Goal: Information Seeking & Learning: Learn about a topic

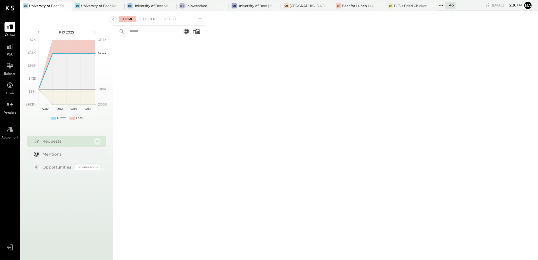
click at [46, 6] on div "University of Beer Folsom" at bounding box center [46, 5] width 35 height 5
click at [10, 49] on icon at bounding box center [10, 47] width 6 height 6
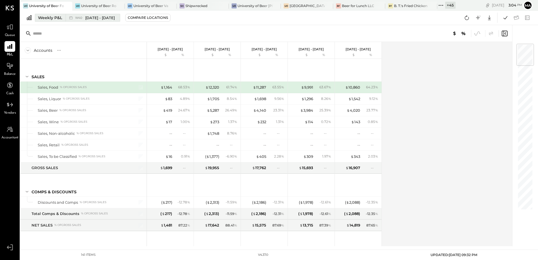
click at [49, 15] on div "Weekly P&L" at bounding box center [50, 18] width 24 height 6
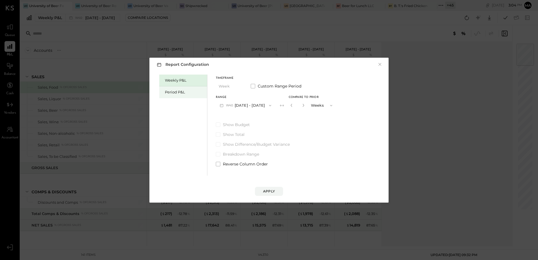
click at [182, 94] on div "Period P&L" at bounding box center [184, 91] width 39 height 5
click at [466, 89] on div "Report Configuration × Weekly P&L Period P&L Timeframe Period Custom Range Peri…" at bounding box center [269, 130] width 538 height 260
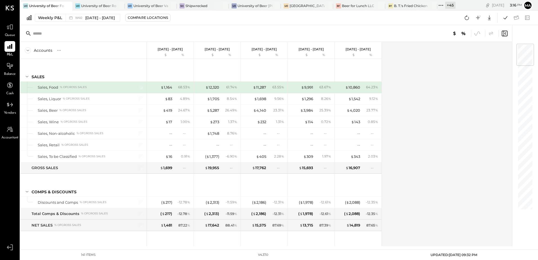
click at [452, 4] on div "+ 45" at bounding box center [450, 5] width 10 height 7
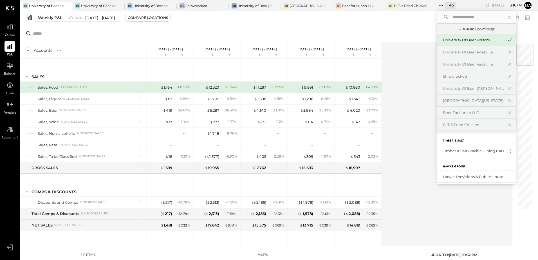
click at [458, 17] on input "text" at bounding box center [476, 17] width 52 height 10
type input "****"
click at [478, 178] on div "University of Beer Rocklin" at bounding box center [473, 176] width 61 height 5
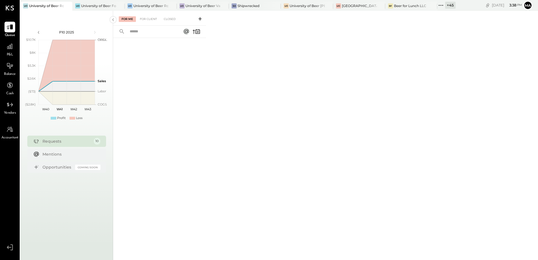
click at [448, 7] on div "+ 45" at bounding box center [450, 5] width 10 height 7
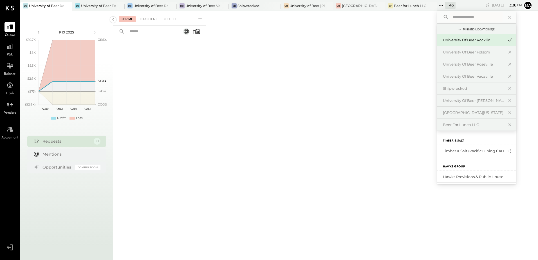
click at [457, 17] on input "text" at bounding box center [476, 17] width 52 height 10
click at [11, 50] on icon at bounding box center [9, 46] width 7 height 7
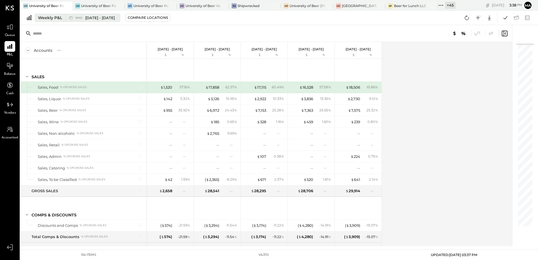
click at [48, 18] on div "Weekly P&L" at bounding box center [50, 18] width 24 height 6
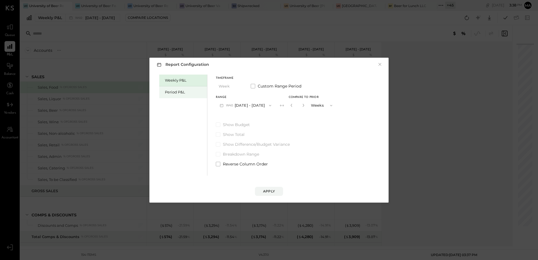
click at [168, 91] on div "Period P&L" at bounding box center [184, 91] width 39 height 5
click at [298, 108] on div "Compare" at bounding box center [291, 106] width 18 height 5
click at [303, 106] on icon "button" at bounding box center [301, 105] width 3 height 3
type input "*"
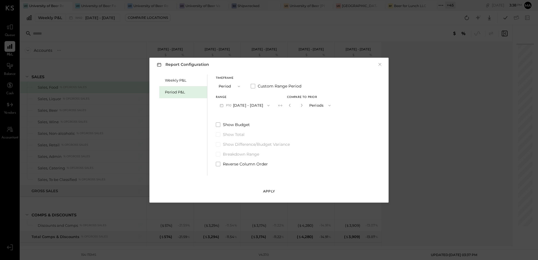
click at [271, 191] on div "Apply" at bounding box center [269, 191] width 12 height 5
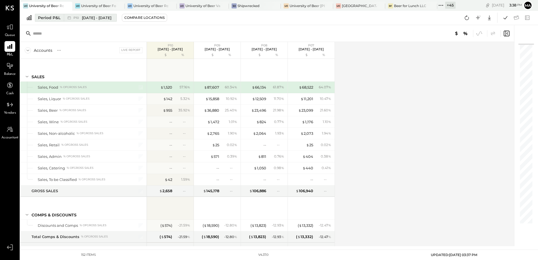
click at [103, 17] on span "[DATE] - [DATE]" at bounding box center [97, 17] width 30 height 5
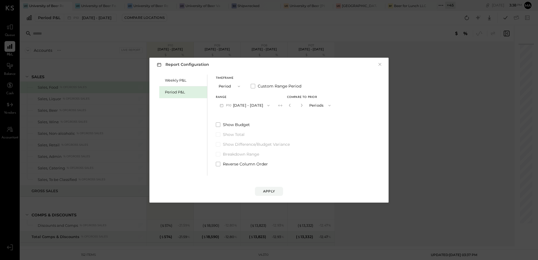
click at [255, 107] on button "P10 [DATE] - [DATE]" at bounding box center [245, 105] width 58 height 10
click at [254, 118] on span "[DATE] - [DATE]" at bounding box center [242, 117] width 27 height 5
click at [273, 190] on div "Apply" at bounding box center [269, 191] width 12 height 5
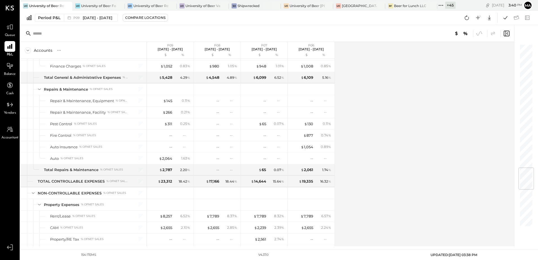
scroll to position [1038, 0]
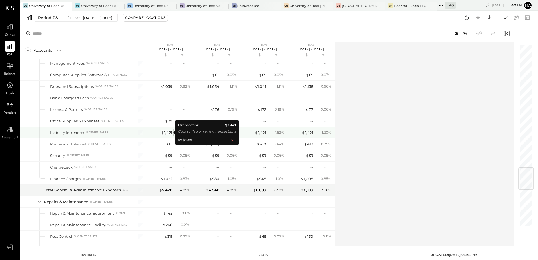
click at [170, 131] on div "$ 1,421" at bounding box center [166, 132] width 11 height 5
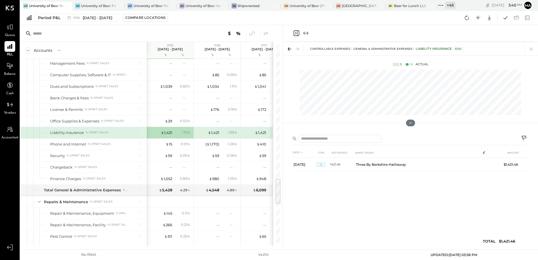
click at [522, 138] on icon at bounding box center [524, 138] width 7 height 7
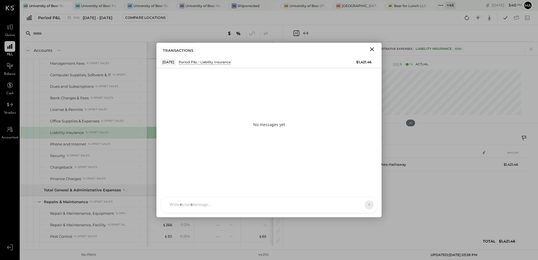
click at [206, 207] on div "SK [PERSON_NAME] [PERSON_NAME] [PERSON_NAME] [PERSON_NAME] S sbiggs MB [PERSON_…" at bounding box center [269, 205] width 217 height 16
click at [169, 176] on div "**********" at bounding box center [269, 181] width 205 height 23
click at [363, 203] on icon at bounding box center [364, 205] width 5 height 6
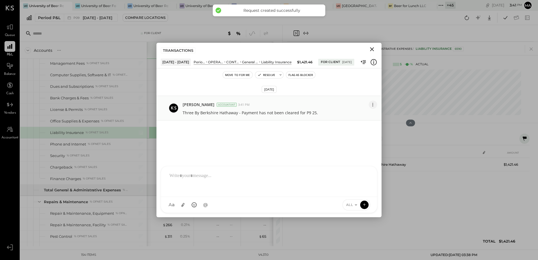
click at [374, 105] on icon at bounding box center [373, 105] width 6 height 6
click at [361, 115] on button "Edit Message" at bounding box center [359, 114] width 36 height 10
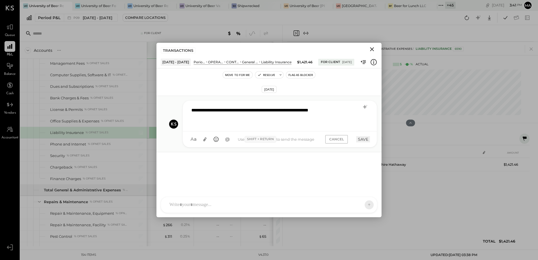
click at [354, 109] on div "**********" at bounding box center [279, 115] width 183 height 23
click at [358, 137] on button "SAVE" at bounding box center [363, 139] width 14 height 6
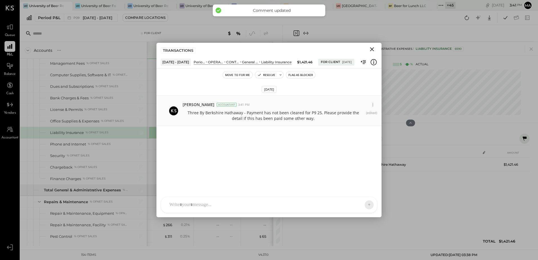
click at [373, 50] on icon "Close" at bounding box center [372, 49] width 7 height 7
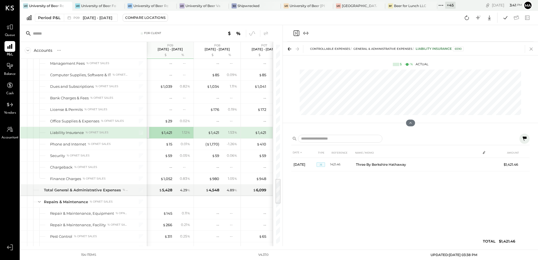
click at [532, 49] on icon at bounding box center [531, 49] width 8 height 8
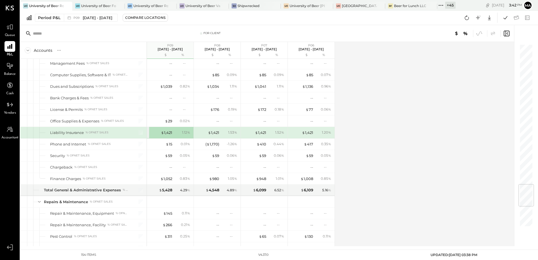
scroll to position [1207, 0]
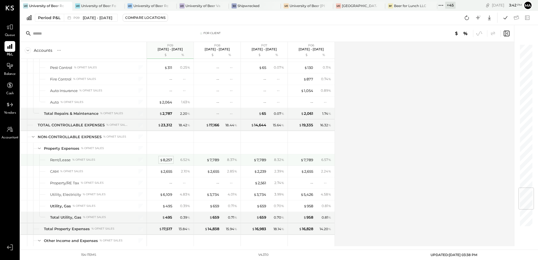
click at [167, 159] on div "$ 8,257" at bounding box center [166, 159] width 12 height 5
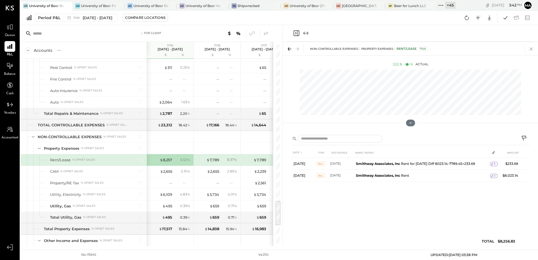
click at [530, 50] on icon at bounding box center [531, 49] width 8 height 8
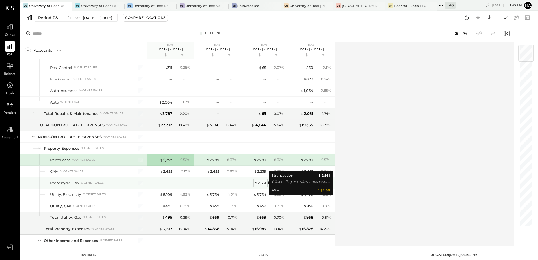
click at [262, 183] on div "$ 2,561" at bounding box center [261, 182] width 12 height 5
